Goal: Task Accomplishment & Management: Manage account settings

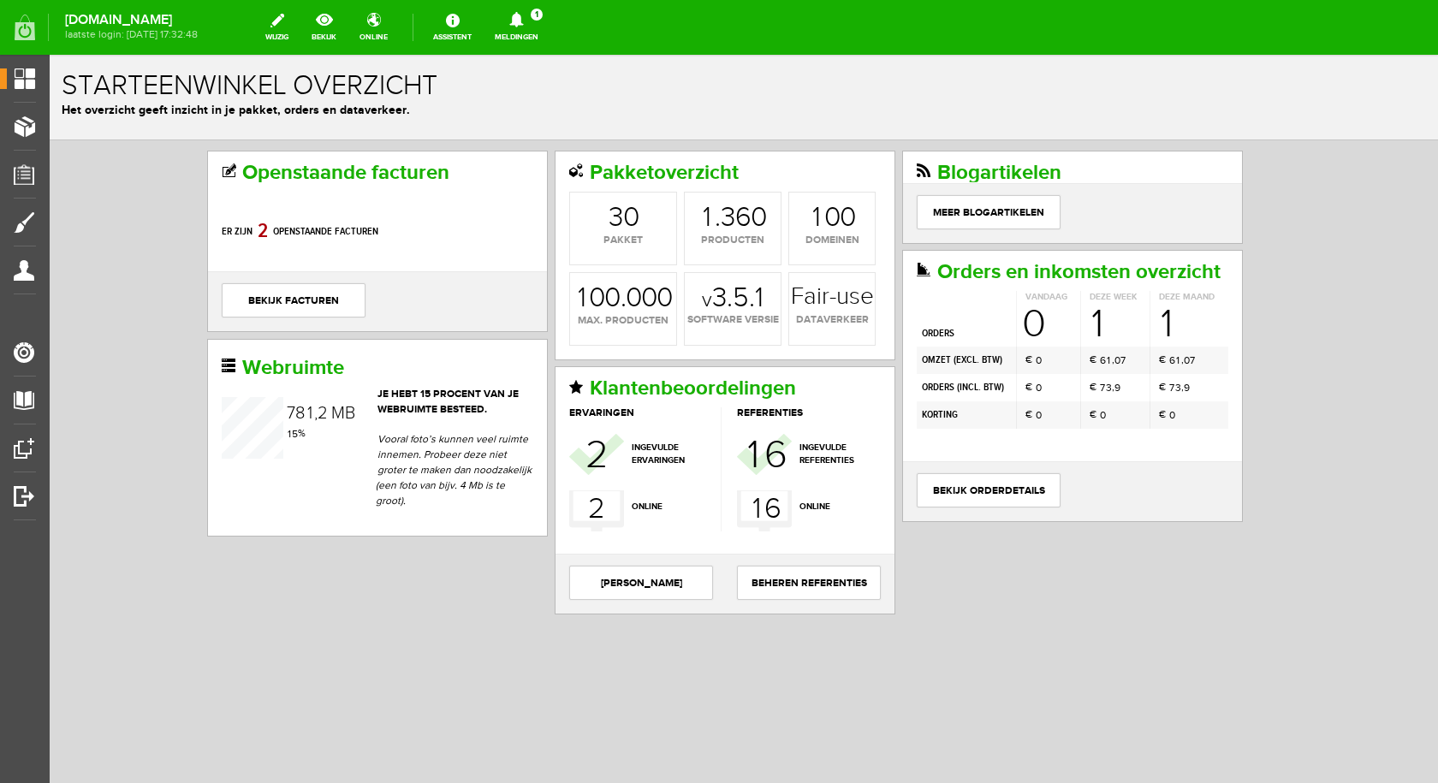
click at [520, 22] on icon at bounding box center [517, 19] width 44 height 15
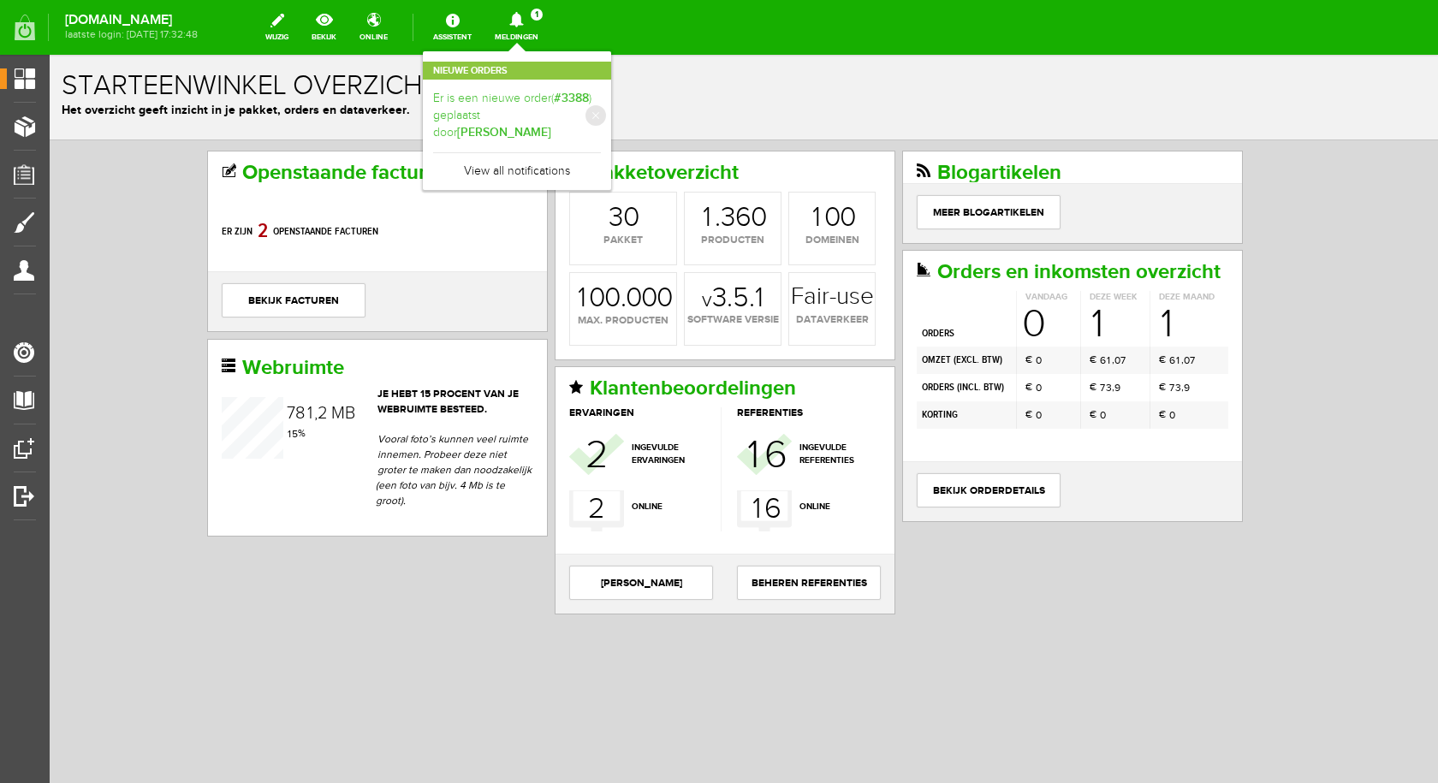
click at [538, 125] on b "[PERSON_NAME]" at bounding box center [504, 132] width 94 height 15
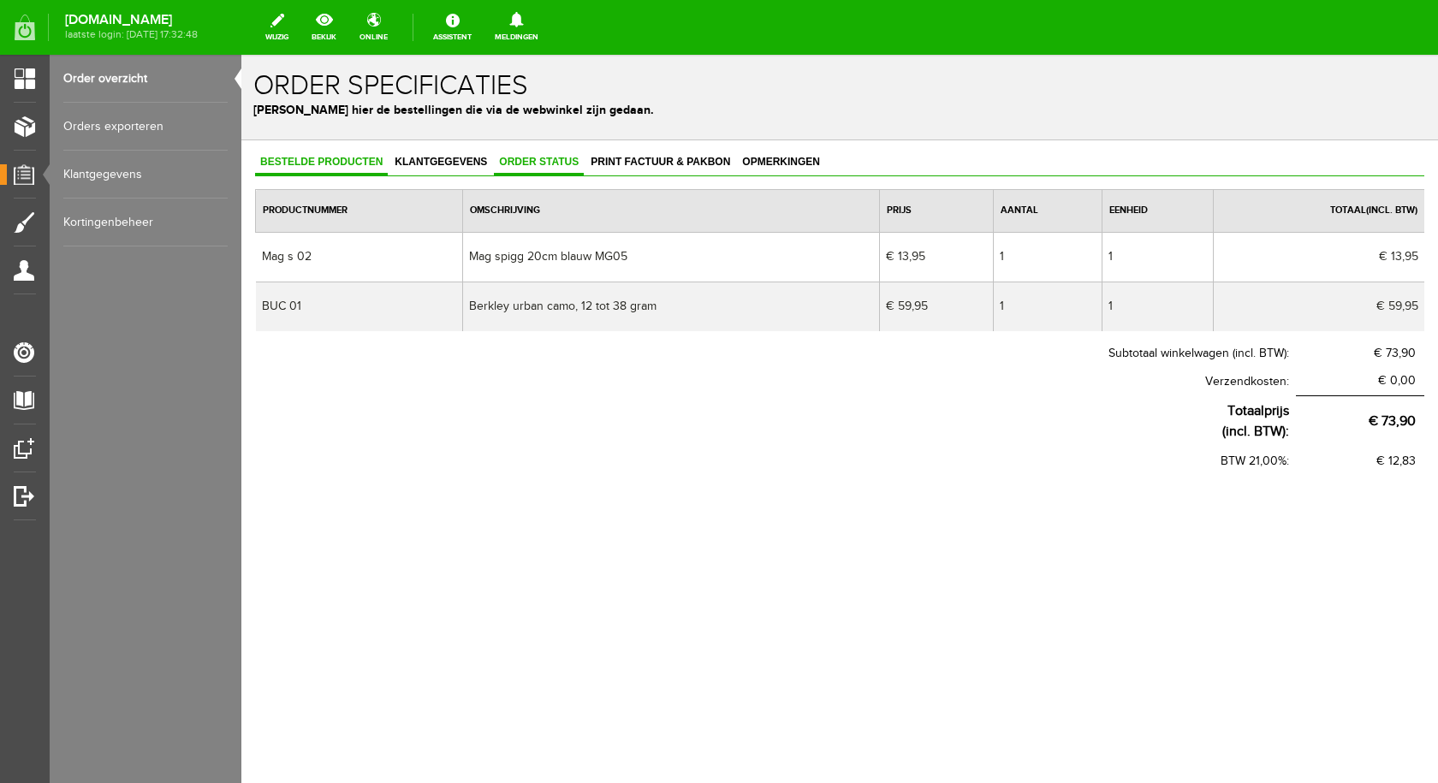
click at [545, 155] on link "Order status" at bounding box center [539, 163] width 90 height 25
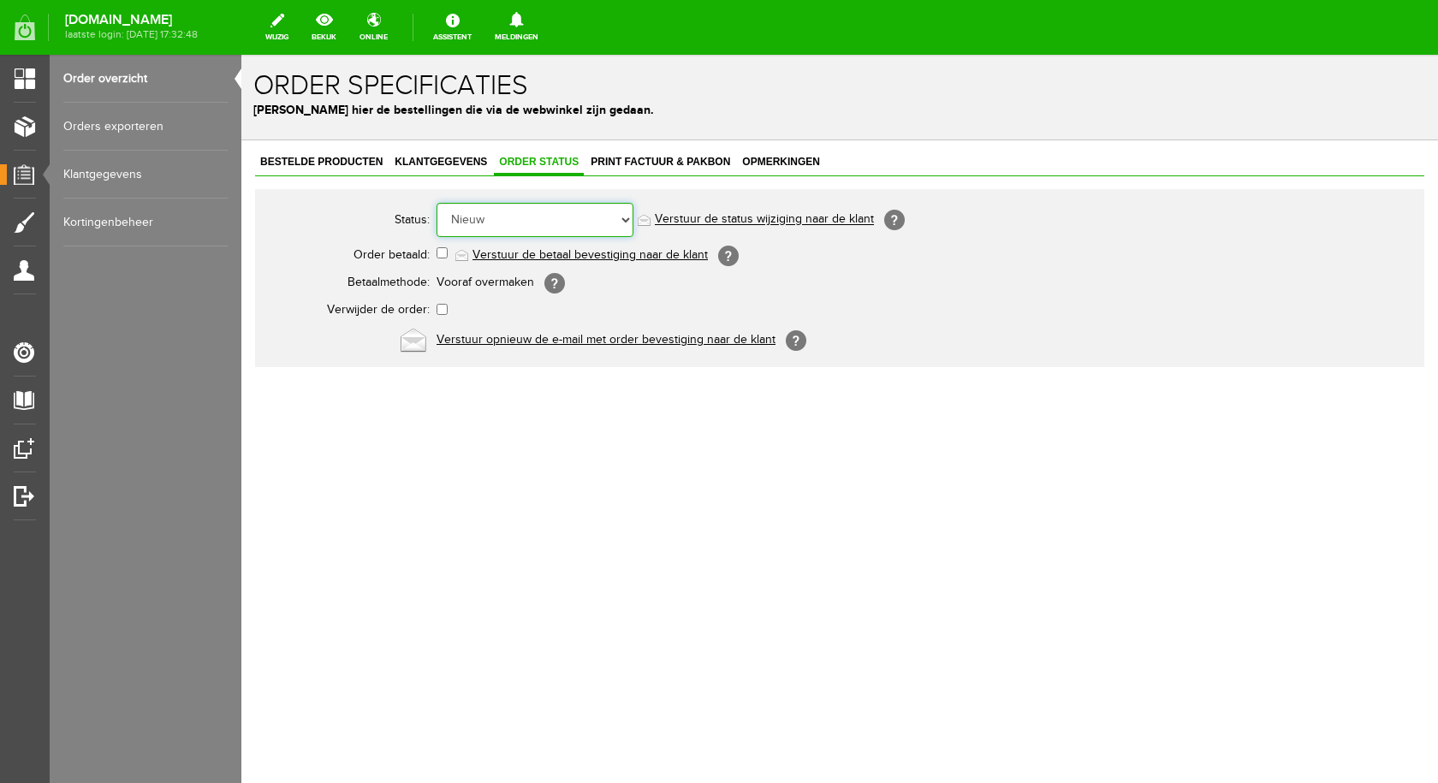
click at [623, 217] on select "Order niet afgerond Nieuw Order in behandeling Wacht op leverancier Wacht op be…" at bounding box center [535, 220] width 197 height 34
select select "7"
click at [437, 203] on select "Order niet afgerond Nieuw Order in behandeling Wacht op leverancier Wacht op be…" at bounding box center [535, 220] width 197 height 34
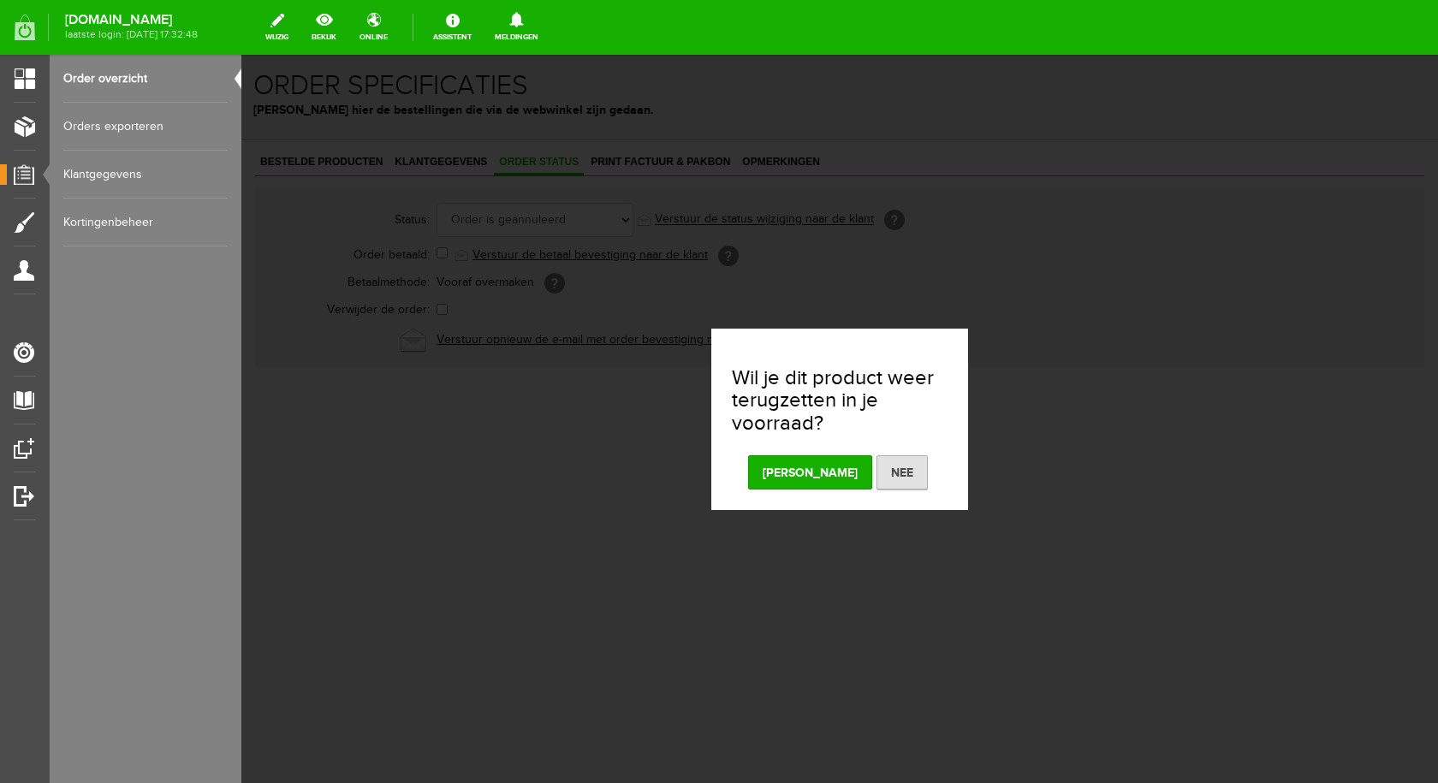
click at [801, 463] on button "[PERSON_NAME]" at bounding box center [810, 472] width 124 height 34
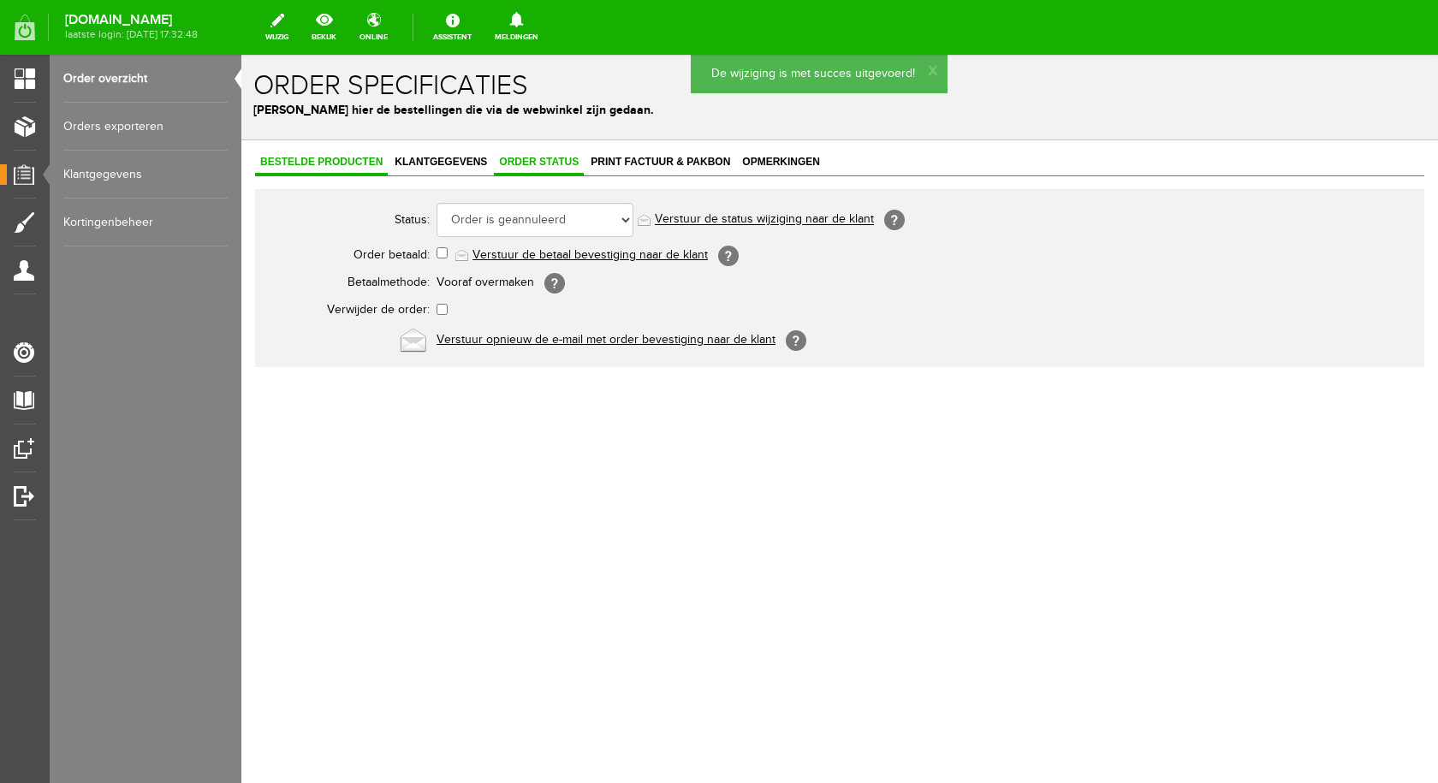
click at [336, 167] on span "Bestelde producten" at bounding box center [321, 162] width 133 height 12
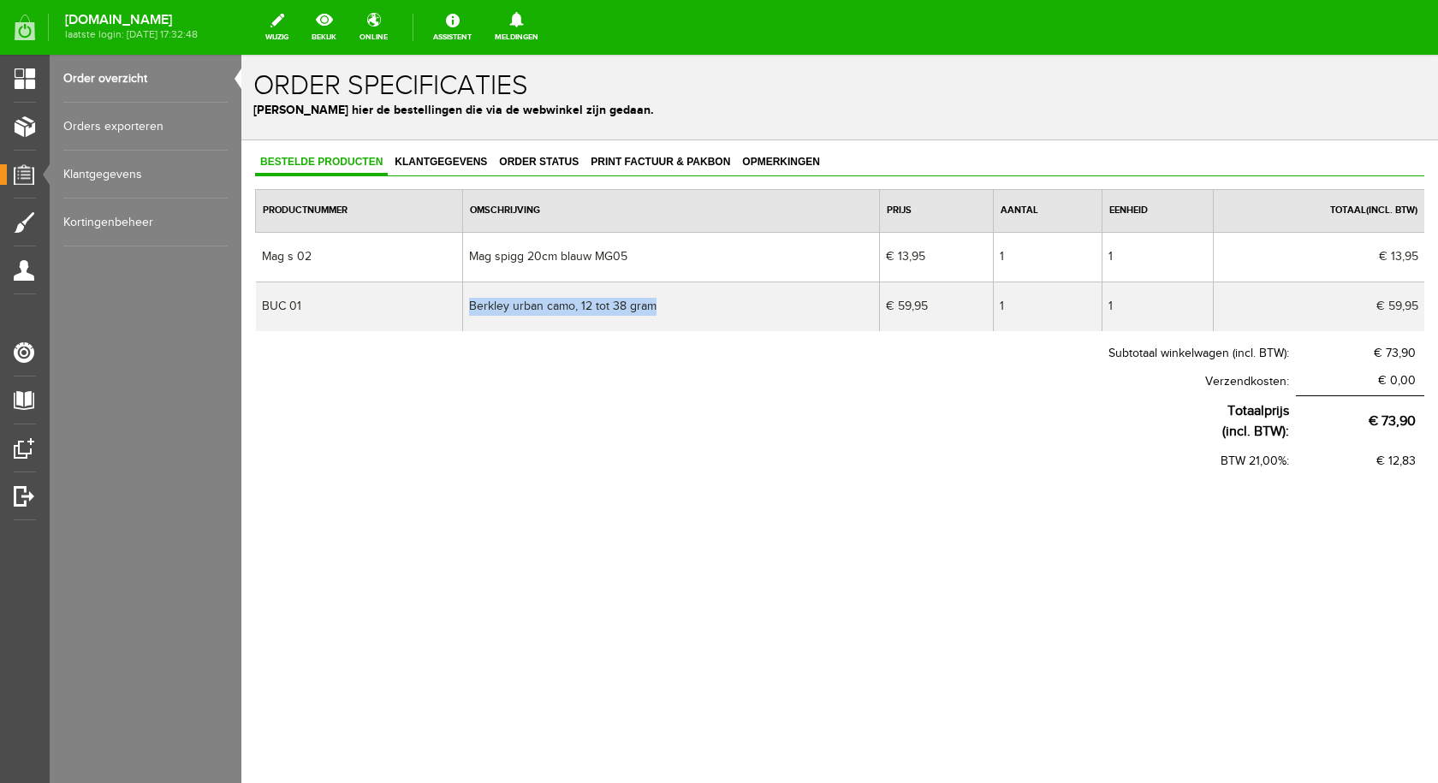
drag, startPoint x: 675, startPoint y: 307, endPoint x: 472, endPoint y: 305, distance: 203.7
click at [472, 305] on td "Berkley urban camo, 12 tot 38 gram" at bounding box center [670, 307] width 417 height 50
copy td "Berkley urban camo, 12 tot 38 gram"
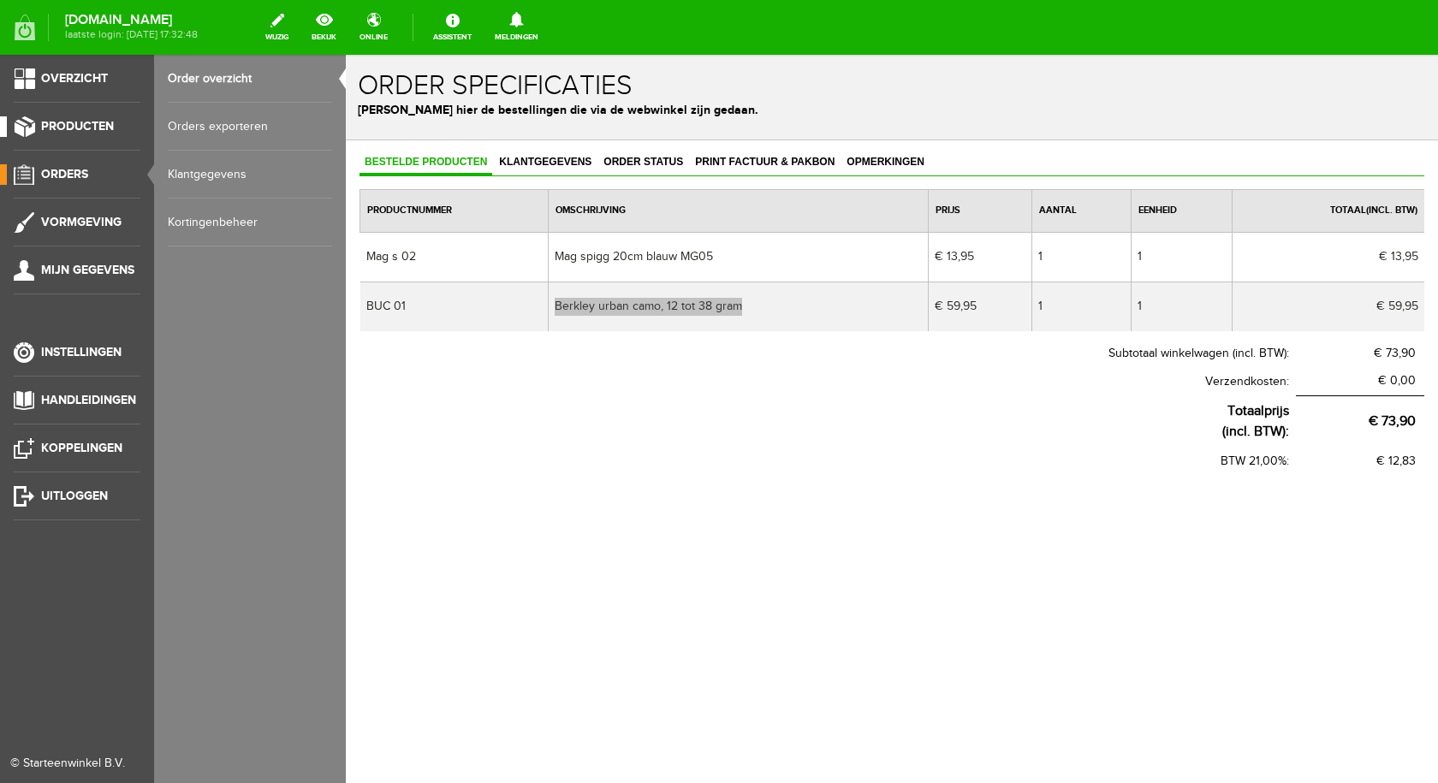
click at [32, 117] on link "Producten" at bounding box center [70, 126] width 140 height 21
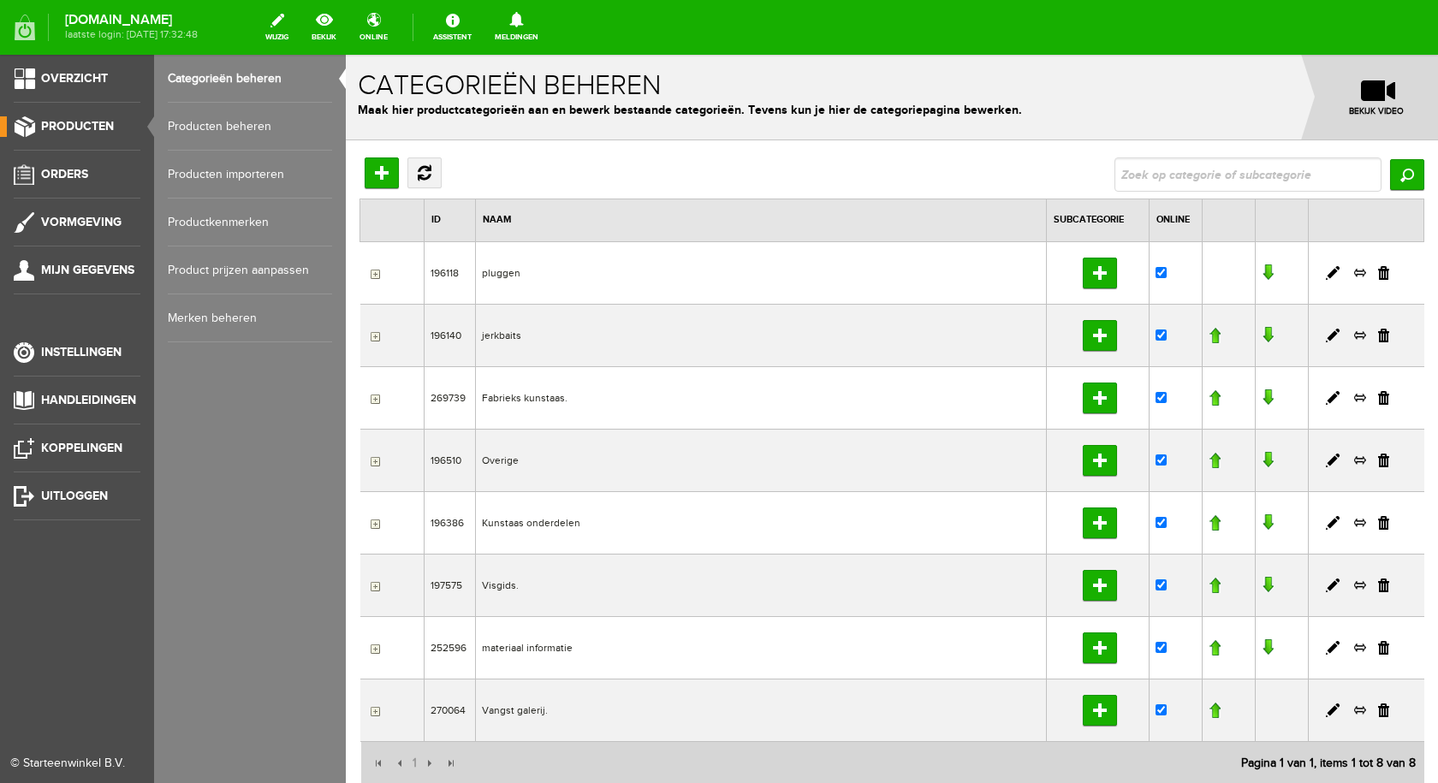
click at [112, 128] on span "Producten" at bounding box center [77, 126] width 73 height 15
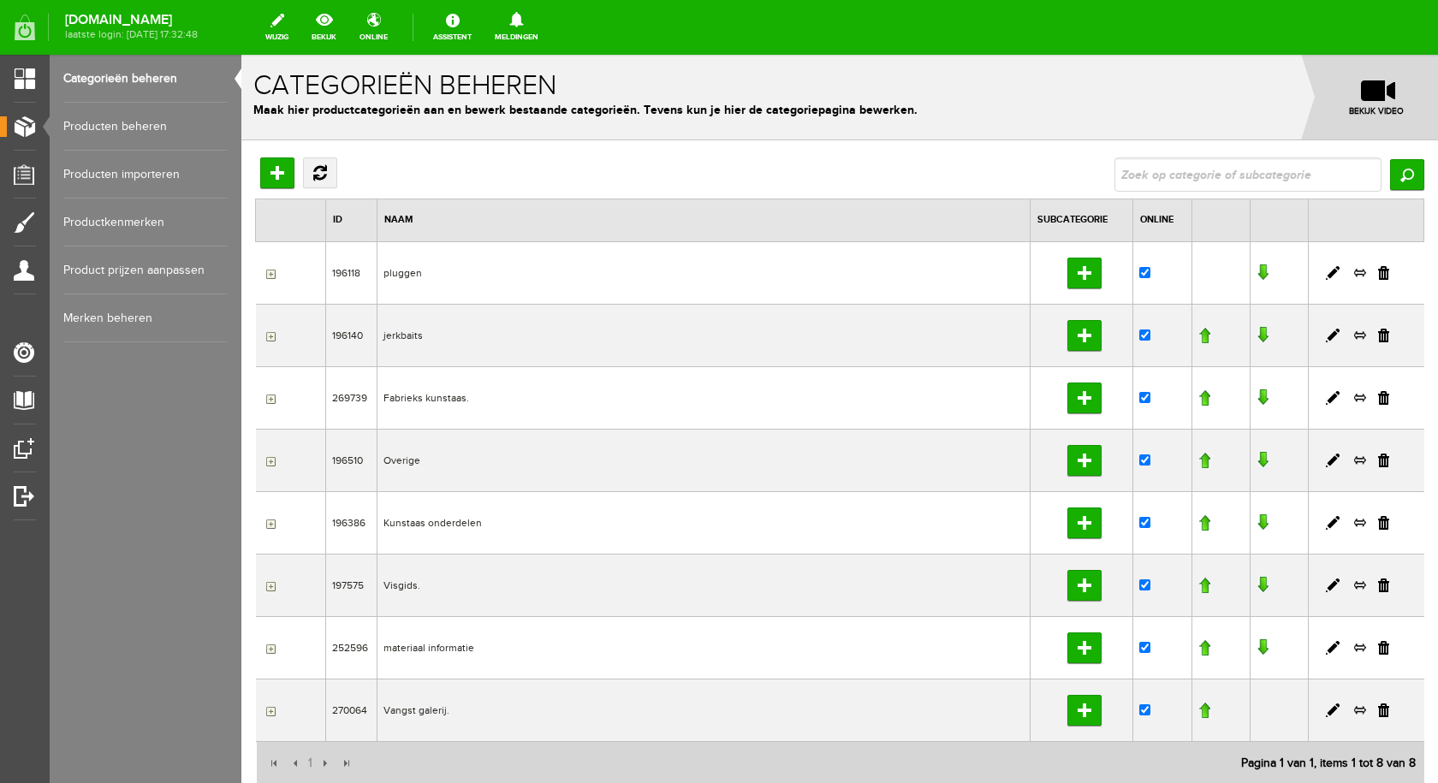
click at [116, 122] on link "Producten beheren" at bounding box center [145, 127] width 164 height 48
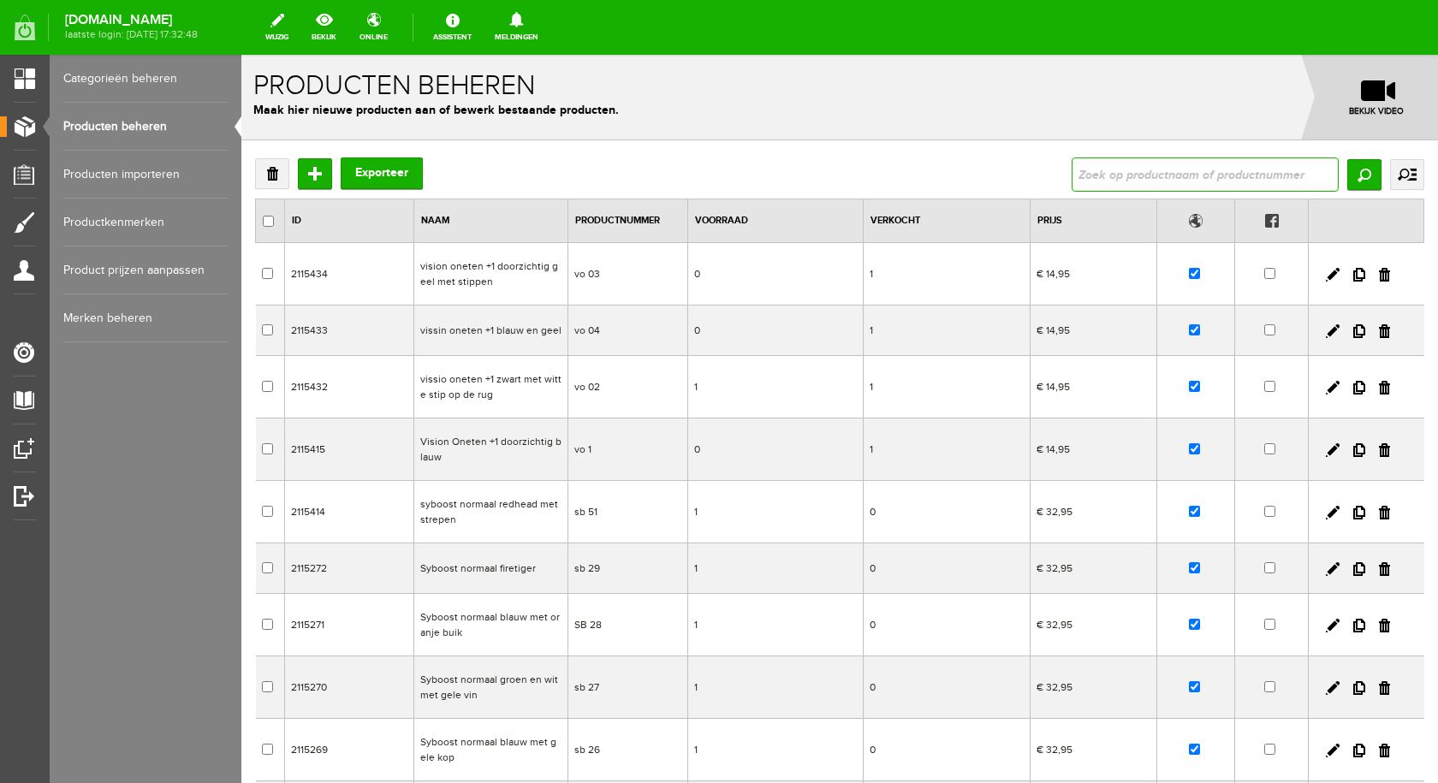
type input "Berkley urban camo, 12 tot 38 gram"
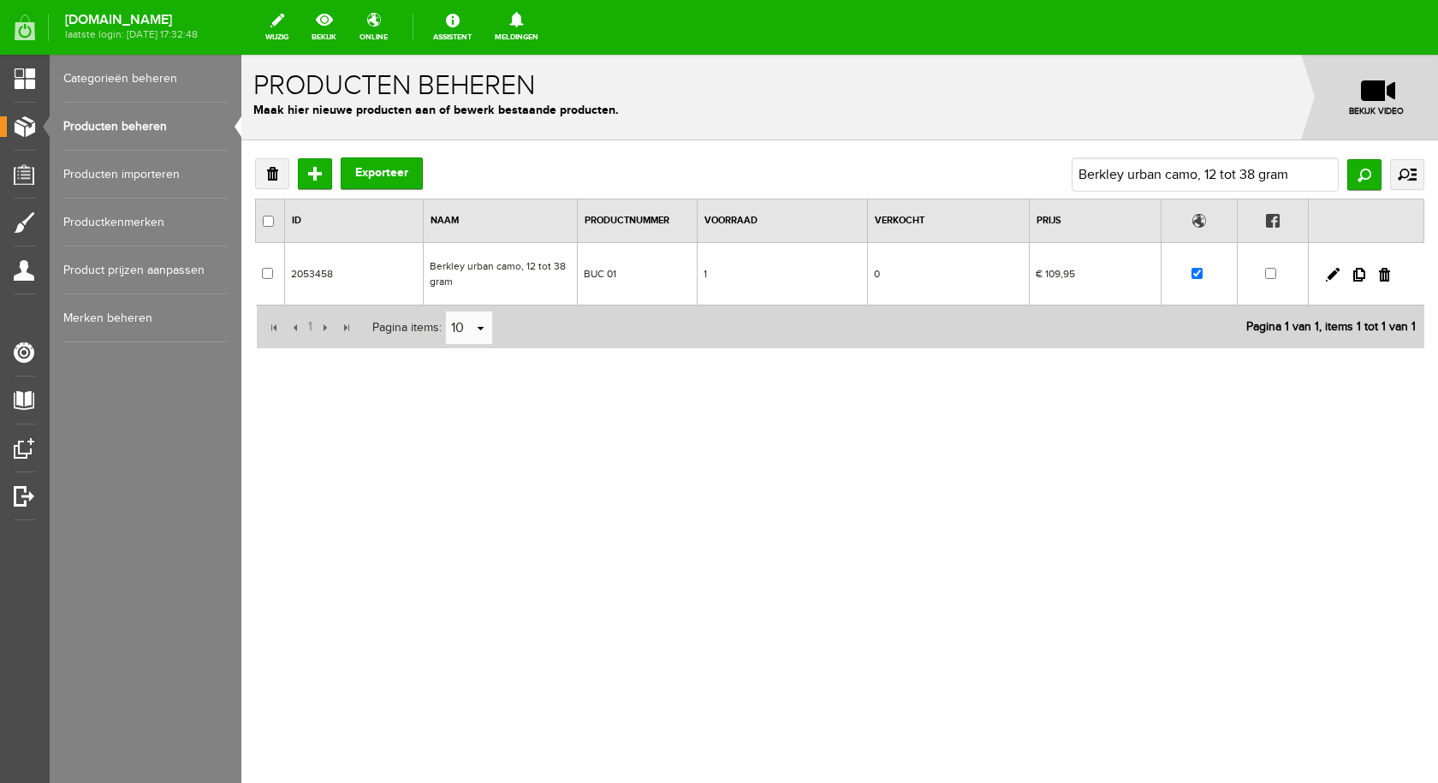
drag, startPoint x: 503, startPoint y: 270, endPoint x: 745, endPoint y: 323, distance: 247.2
click at [503, 270] on td "Berkley urban camo, 12 tot 38 gram" at bounding box center [500, 274] width 154 height 62
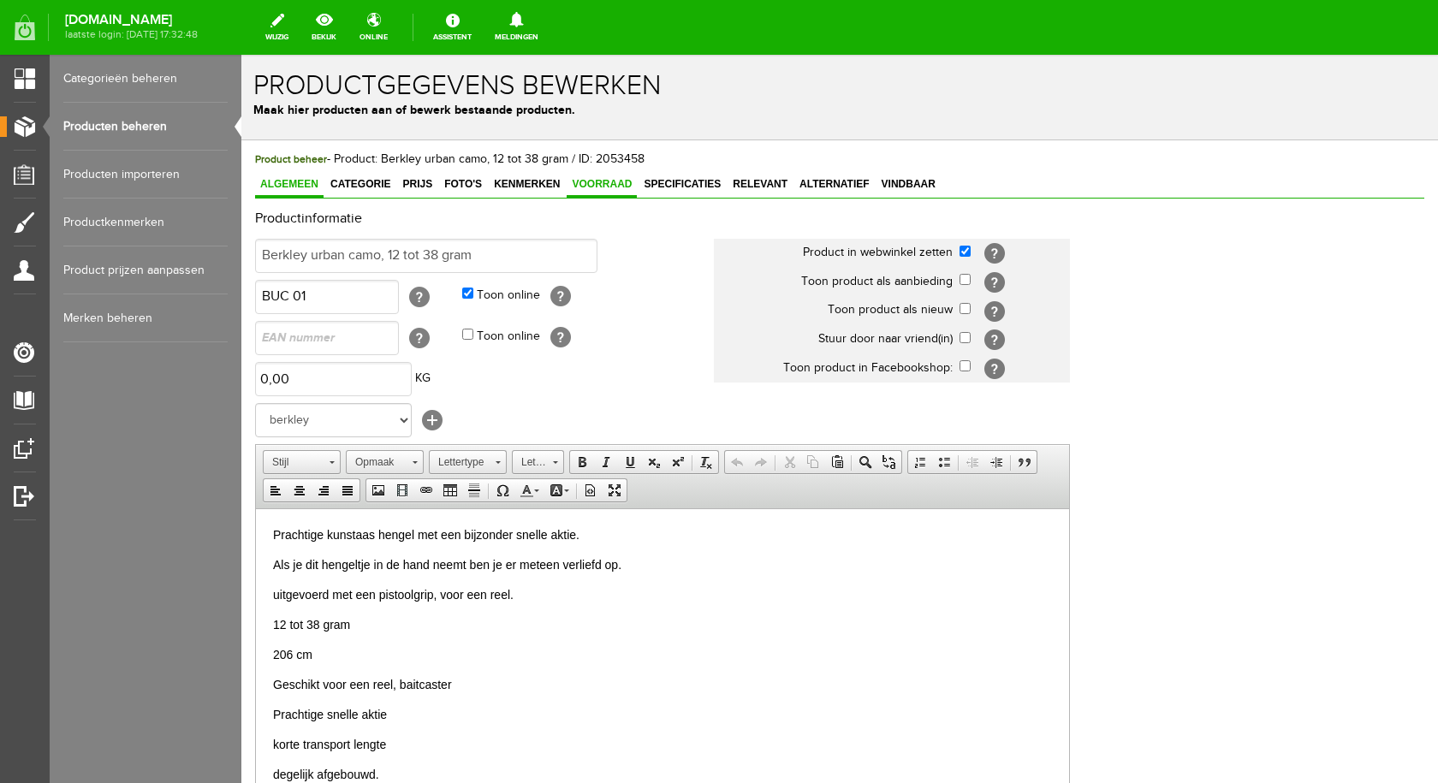
click at [598, 183] on span "Voorraad" at bounding box center [602, 184] width 70 height 12
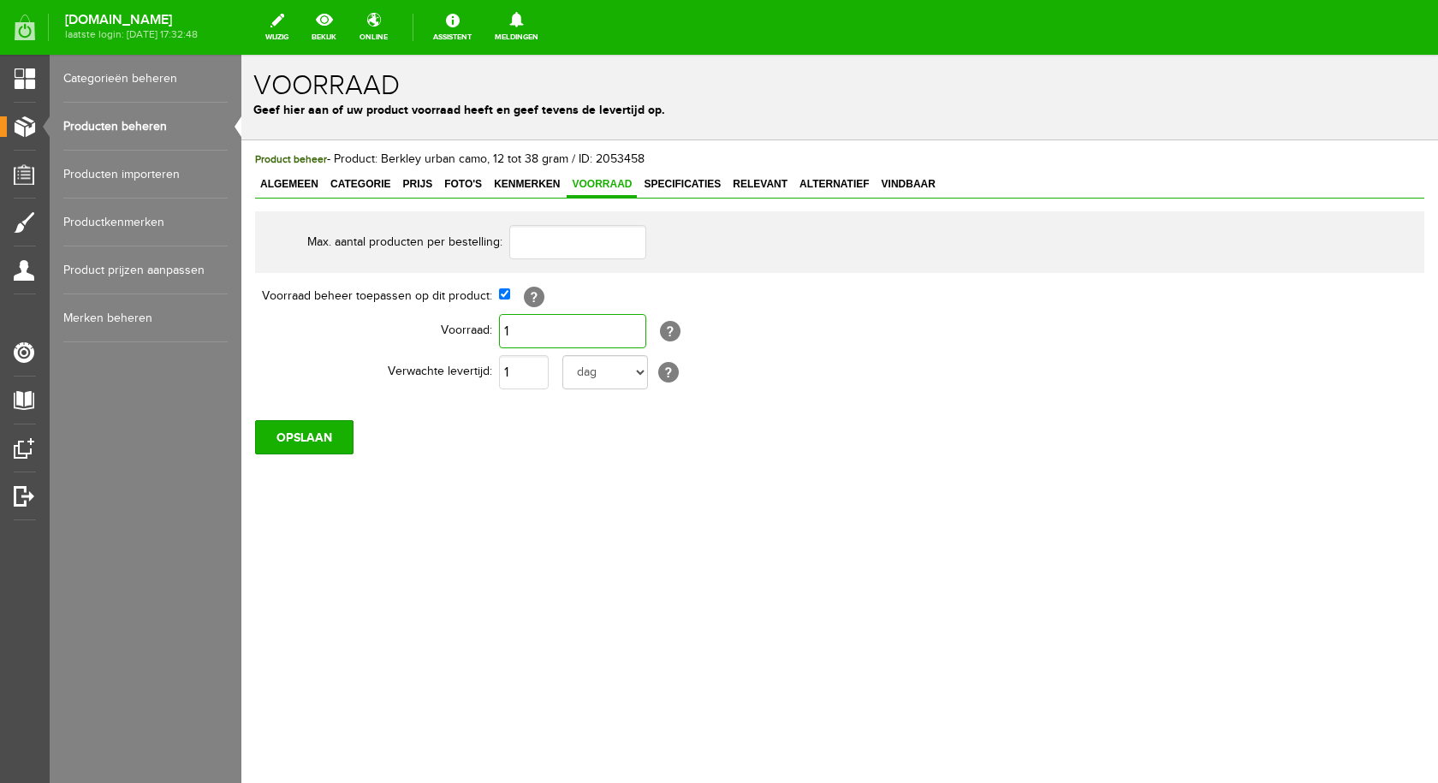
click at [580, 330] on input "1" at bounding box center [572, 331] width 147 height 34
type input "0"
click at [324, 432] on input "OPSLAAN" at bounding box center [304, 437] width 98 height 34
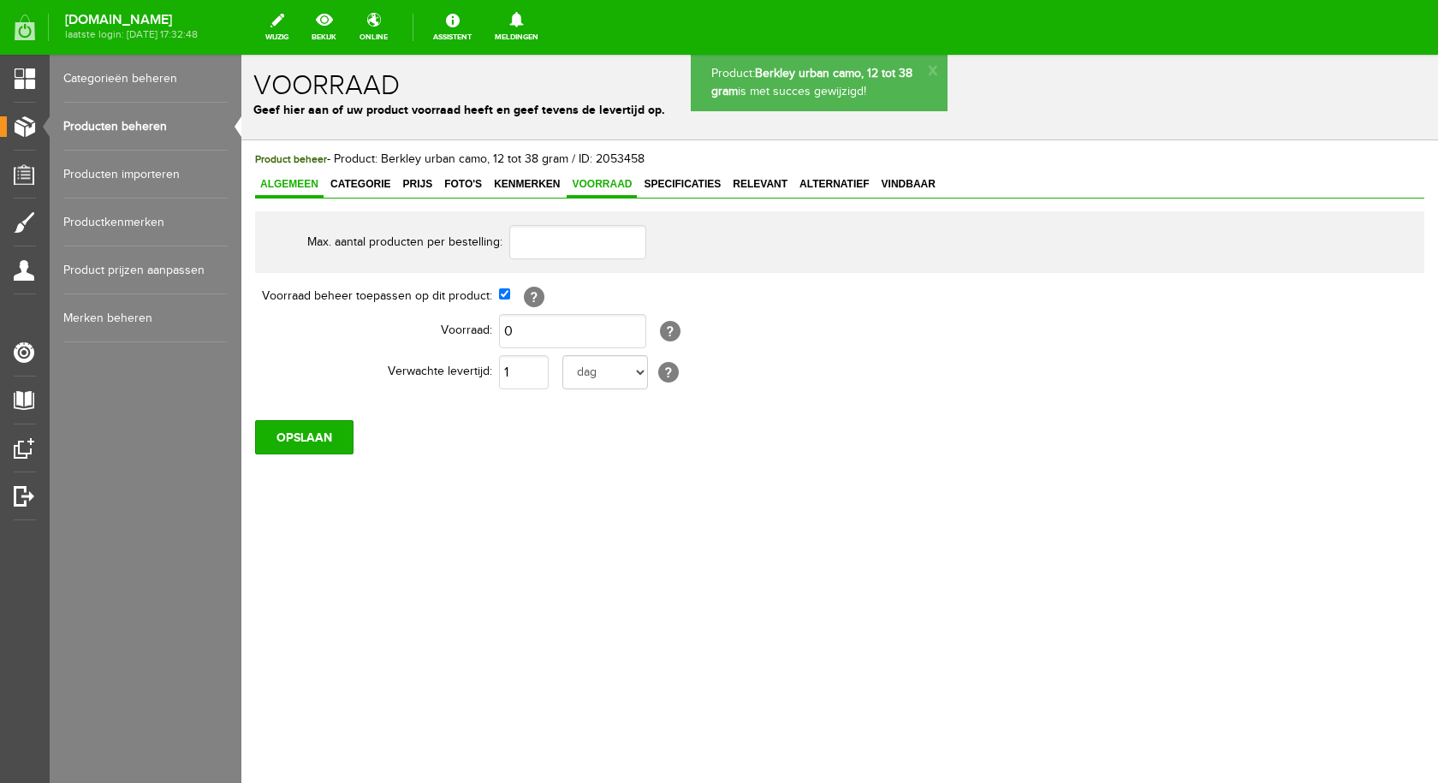
click at [309, 180] on span "Algemeen" at bounding box center [289, 184] width 68 height 12
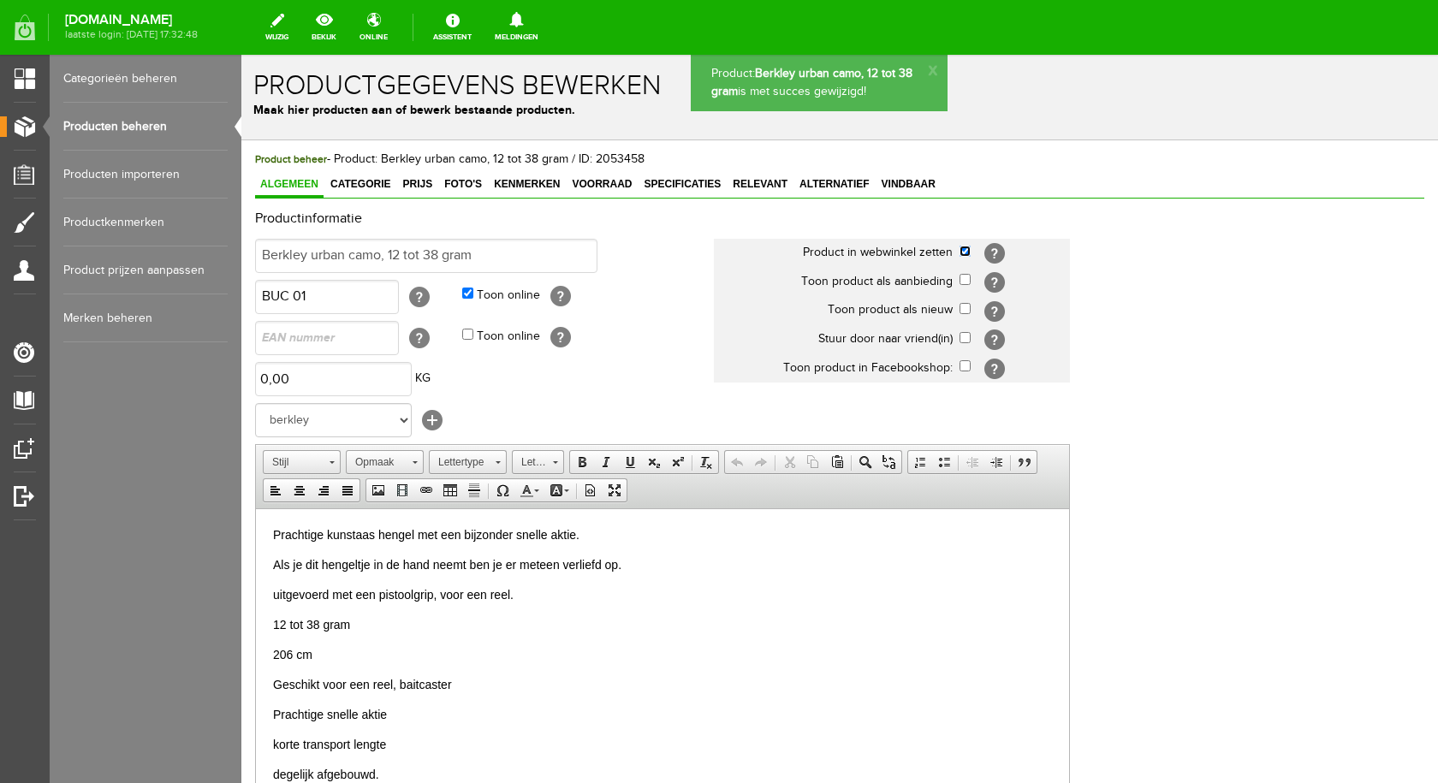
click at [966, 253] on input "checkbox" at bounding box center [965, 251] width 11 height 11
checkbox input "false"
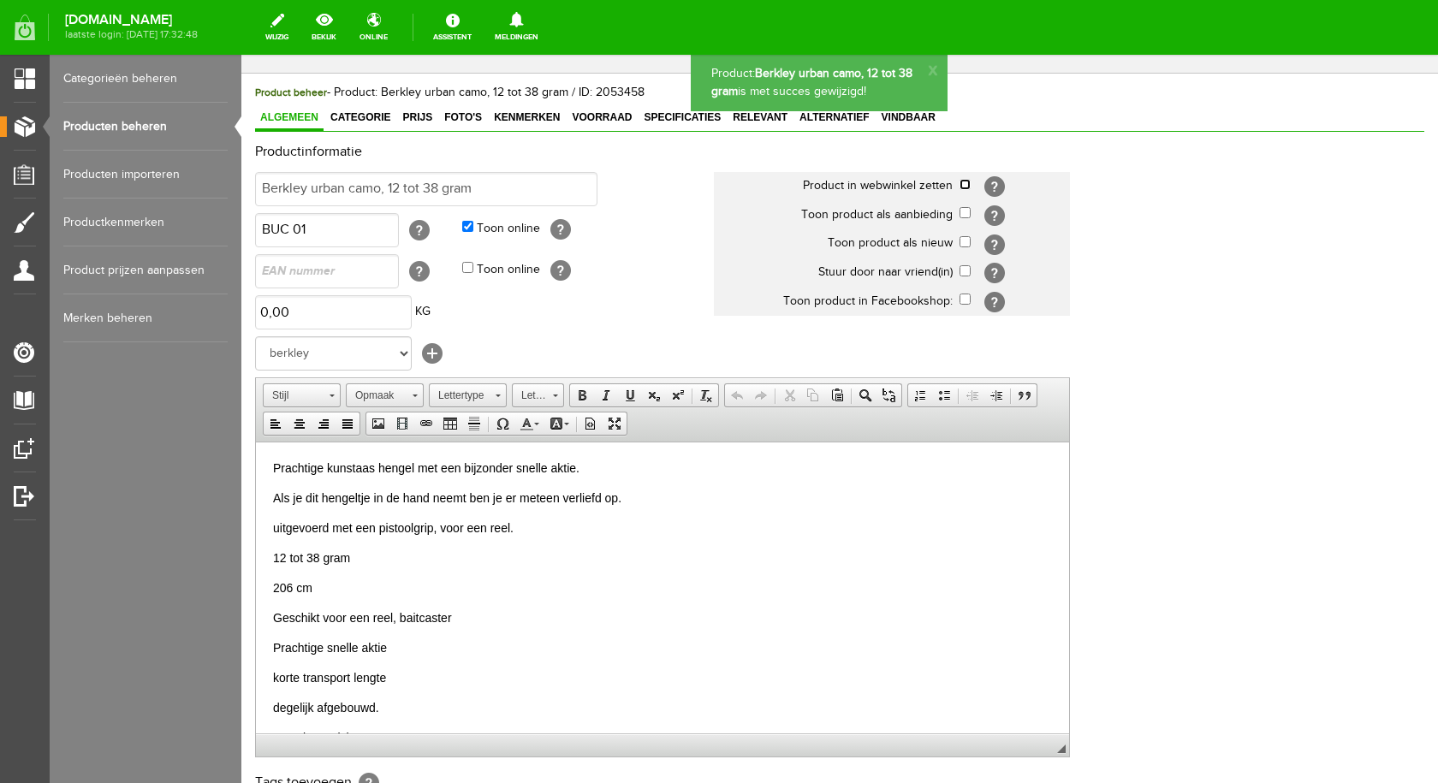
scroll to position [334, 0]
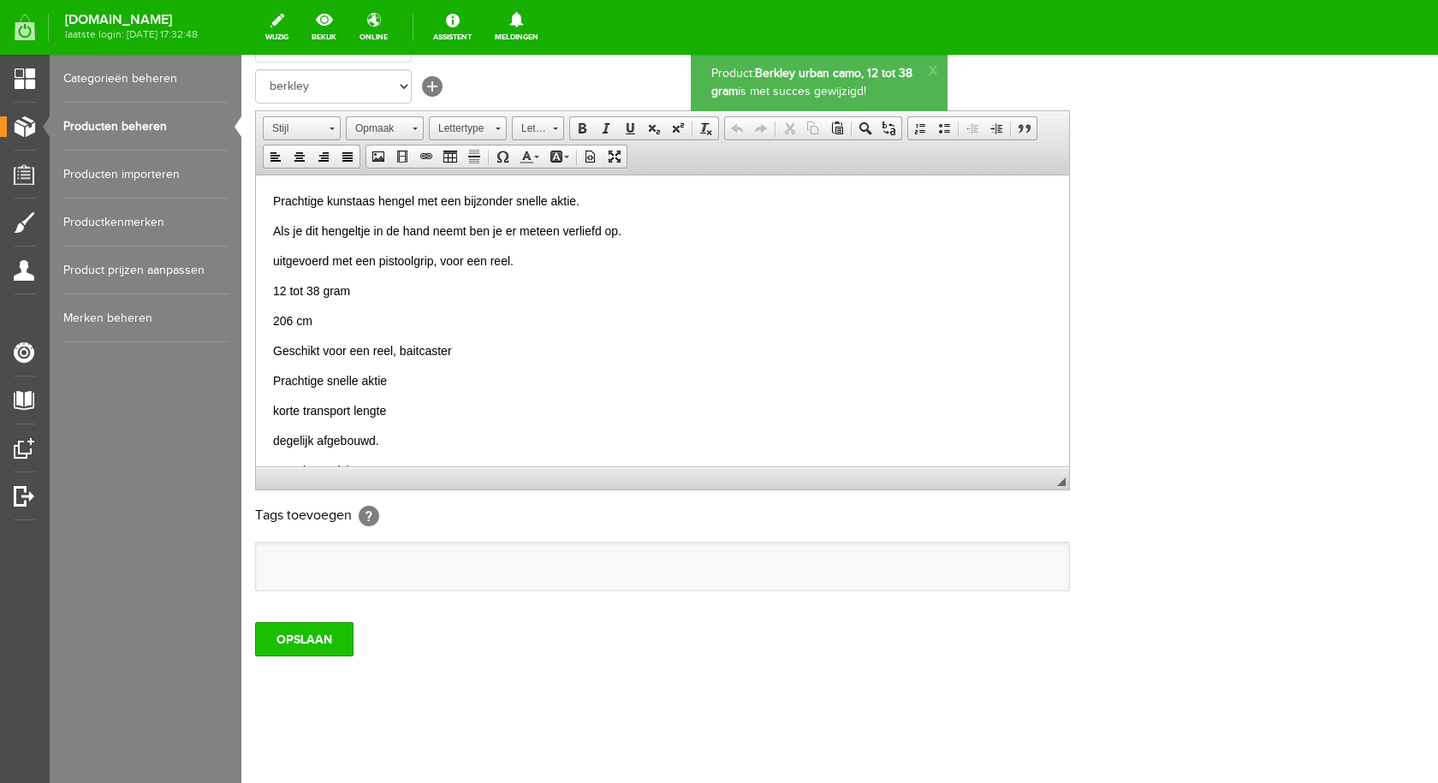
click at [294, 636] on input "OPSLAAN" at bounding box center [304, 639] width 98 height 34
